Goal: Transaction & Acquisition: Book appointment/travel/reservation

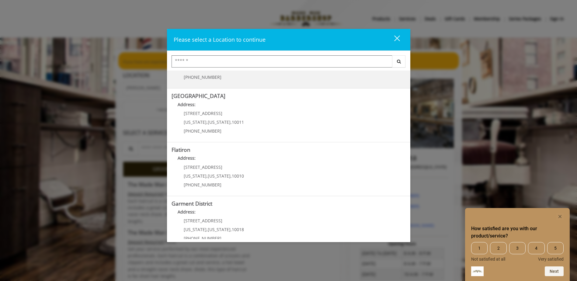
scroll to position [91, 0]
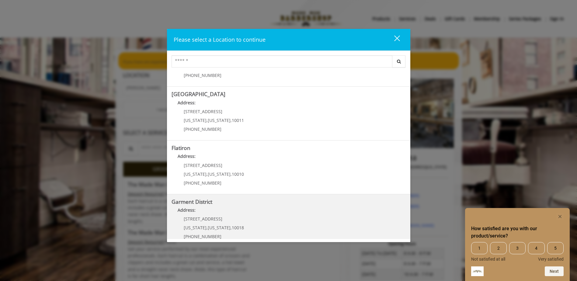
click at [199, 214] on District "Address:" at bounding box center [289, 212] width 234 height 10
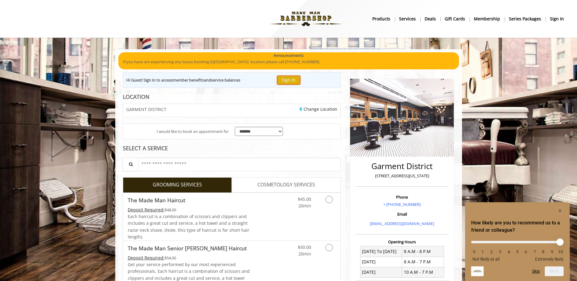
click at [290, 80] on button "Sign In" at bounding box center [288, 80] width 23 height 9
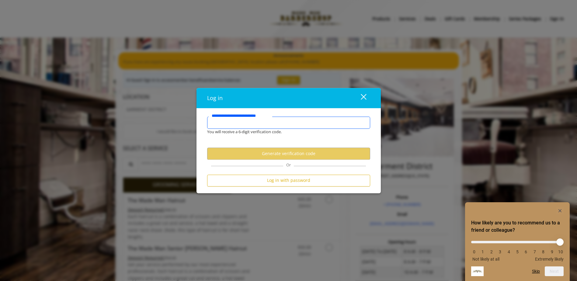
click at [262, 127] on input "**********" at bounding box center [288, 122] width 163 height 12
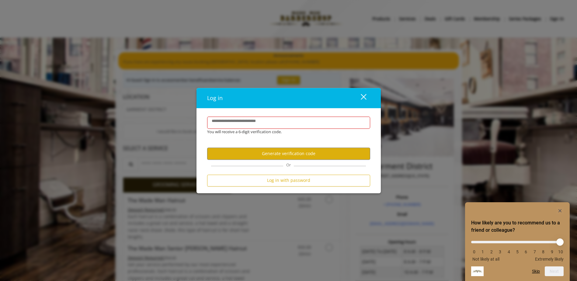
click at [366, 100] on button "close" at bounding box center [359, 98] width 21 height 12
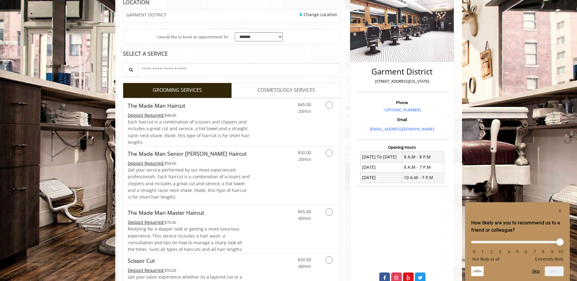
scroll to position [152, 0]
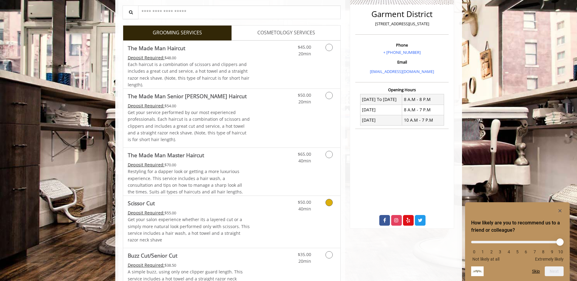
click at [290, 212] on link "$50.00 40min" at bounding box center [298, 204] width 25 height 17
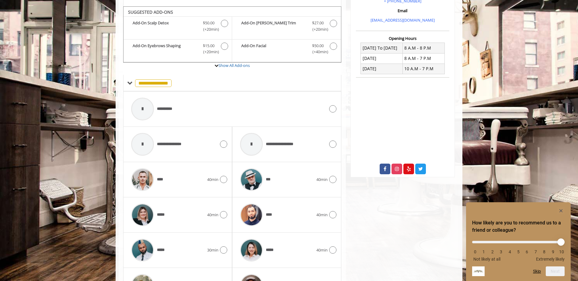
scroll to position [210, 0]
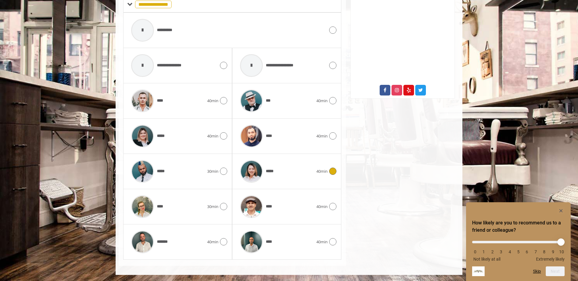
click at [262, 168] on img at bounding box center [251, 171] width 23 height 23
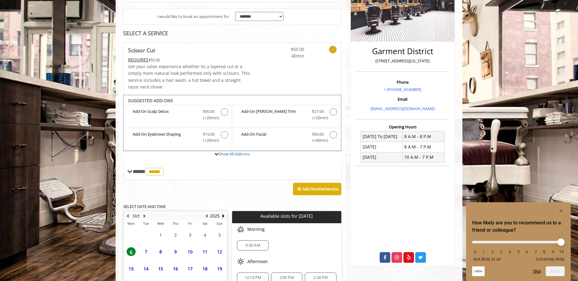
scroll to position [179, 0]
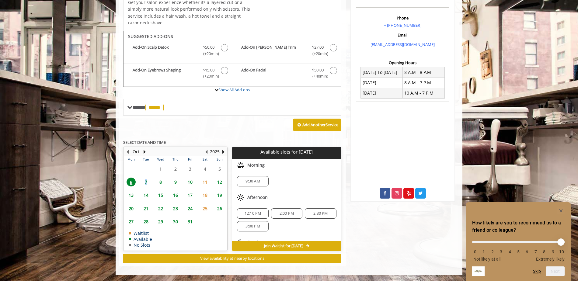
click at [146, 182] on span "7" at bounding box center [145, 182] width 9 height 9
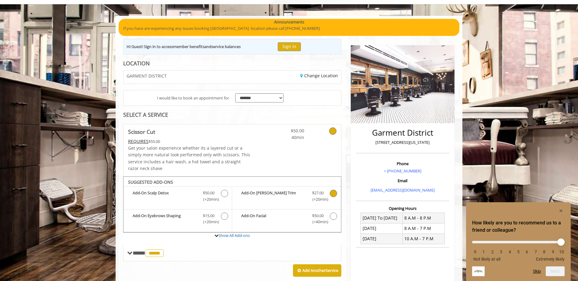
scroll to position [0, 0]
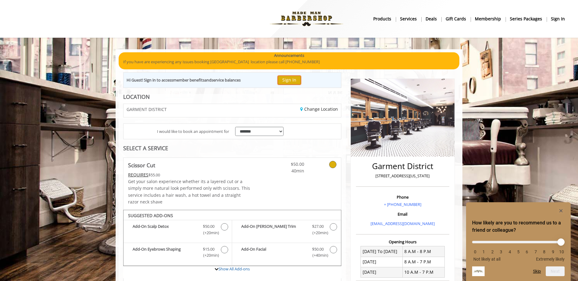
click at [286, 82] on button "Sign In" at bounding box center [289, 80] width 23 height 9
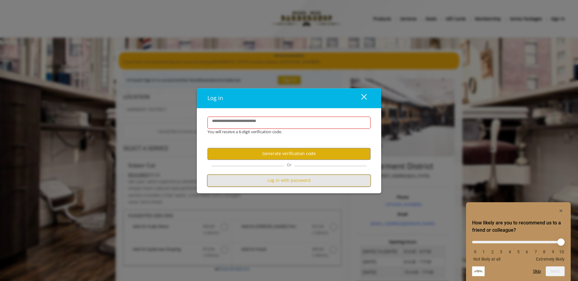
click at [280, 180] on button "Log in with password" at bounding box center [288, 181] width 163 height 12
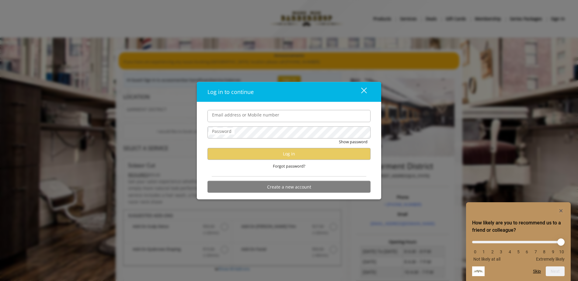
type input "**********"
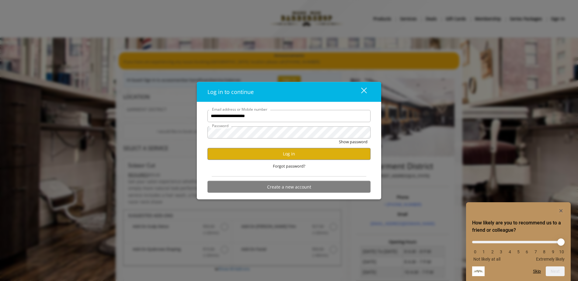
click at [242, 115] on input "**********" at bounding box center [288, 116] width 163 height 12
click at [178, 168] on div "**********" at bounding box center [289, 140] width 578 height 281
click at [234, 151] on button "Log in" at bounding box center [288, 154] width 163 height 12
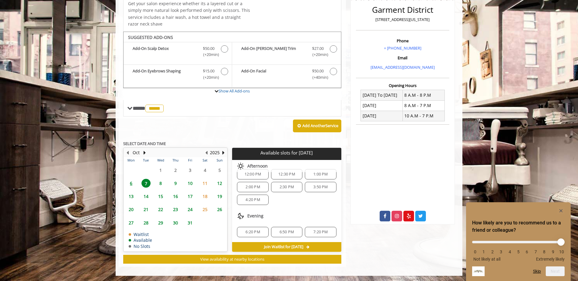
scroll to position [157, 0]
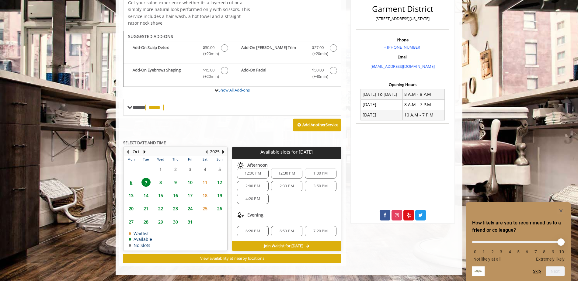
click at [261, 231] on span "6:20 PM" at bounding box center [253, 231] width 26 height 5
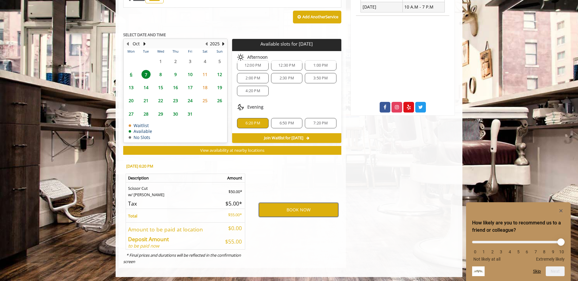
scroll to position [267, 0]
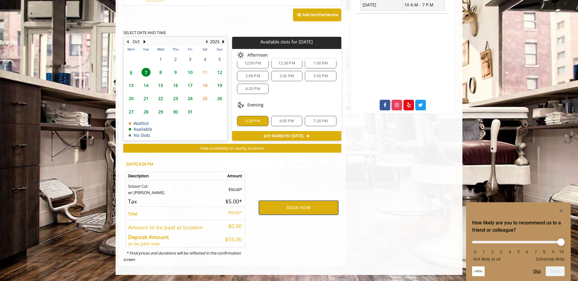
click at [319, 210] on button "BOOK NOW" at bounding box center [298, 208] width 79 height 14
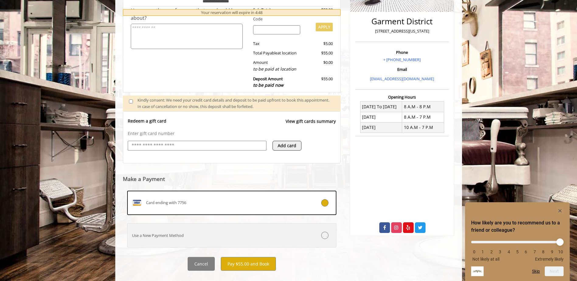
scroll to position [156, 0]
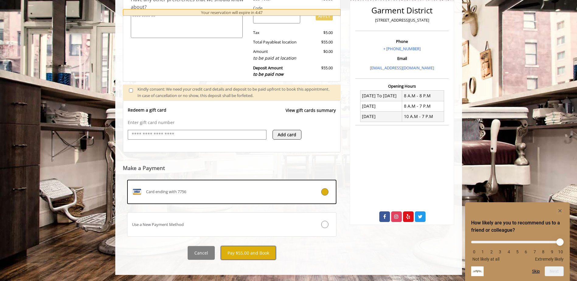
click at [251, 252] on button "Pay $55.00 and Book" at bounding box center [248, 253] width 55 height 14
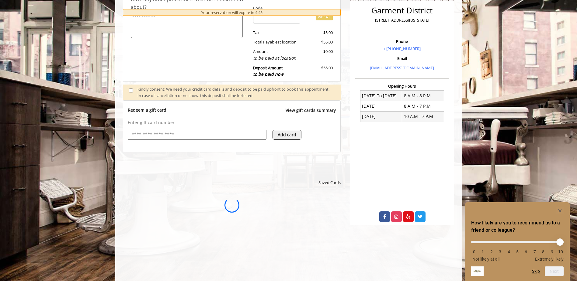
scroll to position [0, 0]
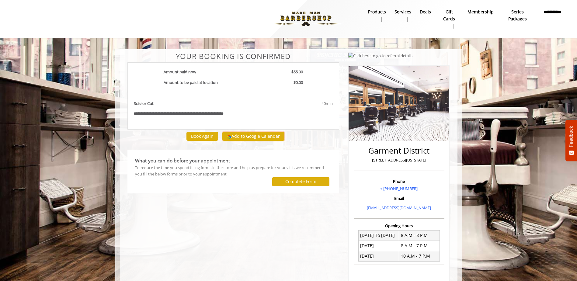
click at [259, 137] on button "Add to Google Calendar" at bounding box center [253, 136] width 62 height 9
